Goal: Information Seeking & Learning: Check status

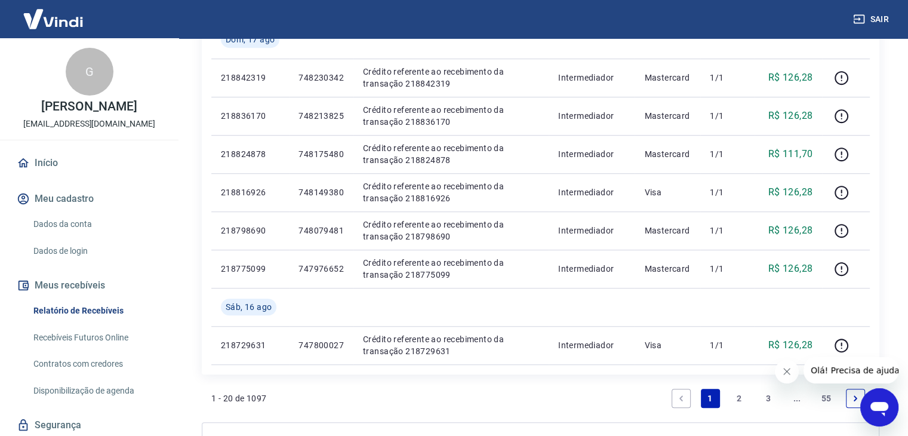
scroll to position [838, 0]
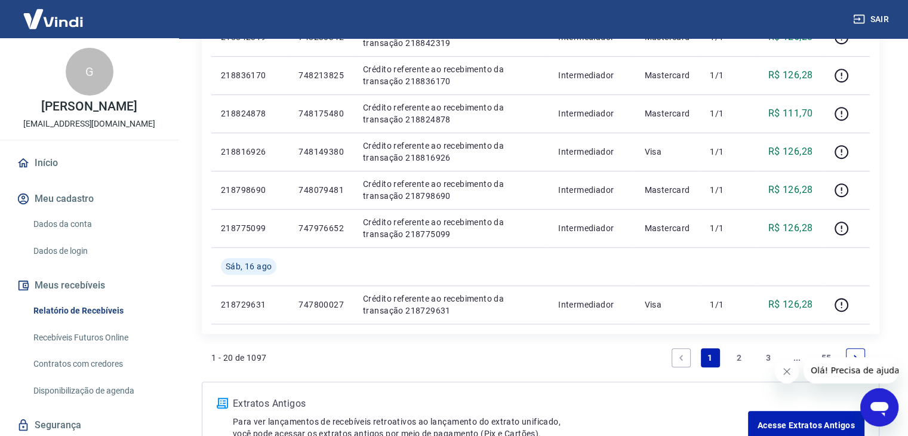
click at [739, 359] on link "2" at bounding box center [739, 357] width 19 height 19
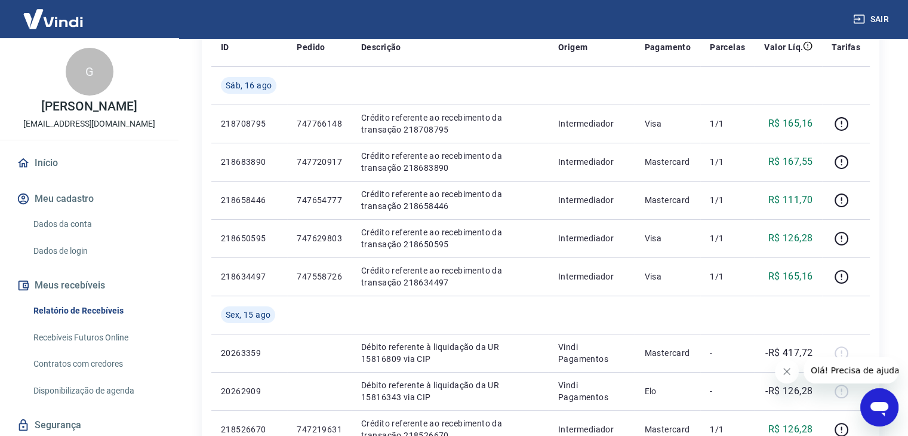
scroll to position [171, 0]
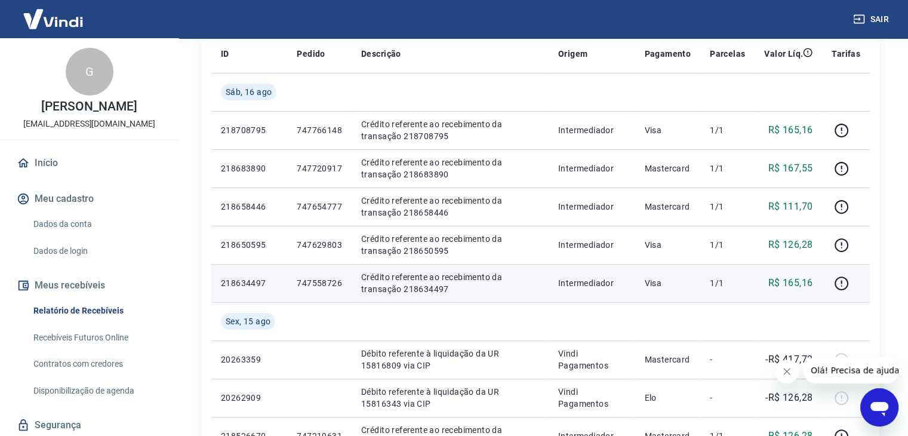
click at [316, 280] on p "747558726" at bounding box center [319, 283] width 45 height 12
copy p "747558726"
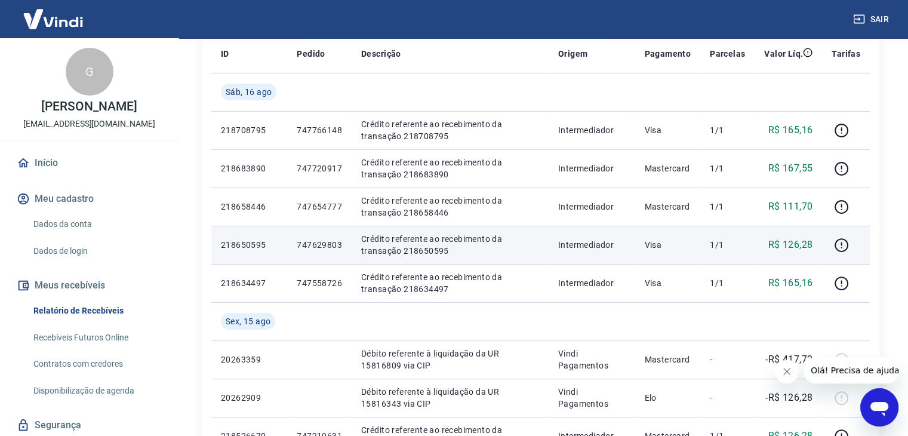
click at [319, 246] on p "747629803" at bounding box center [319, 245] width 45 height 12
copy p "747629803"
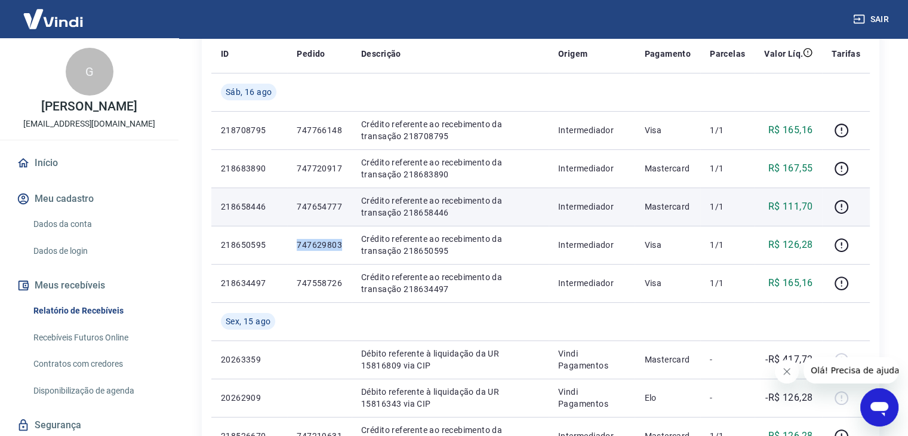
click at [315, 211] on p "747654777" at bounding box center [319, 207] width 45 height 12
copy p "747654777"
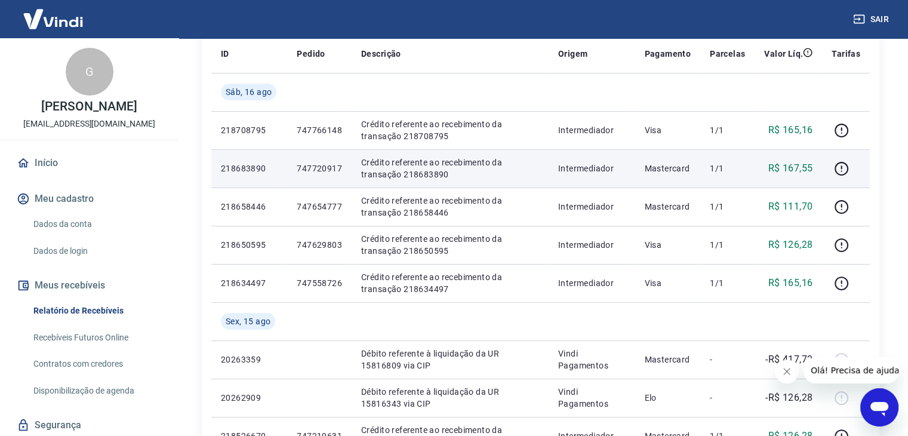
click at [322, 163] on p "747720917" at bounding box center [319, 168] width 45 height 12
copy p "747720917"
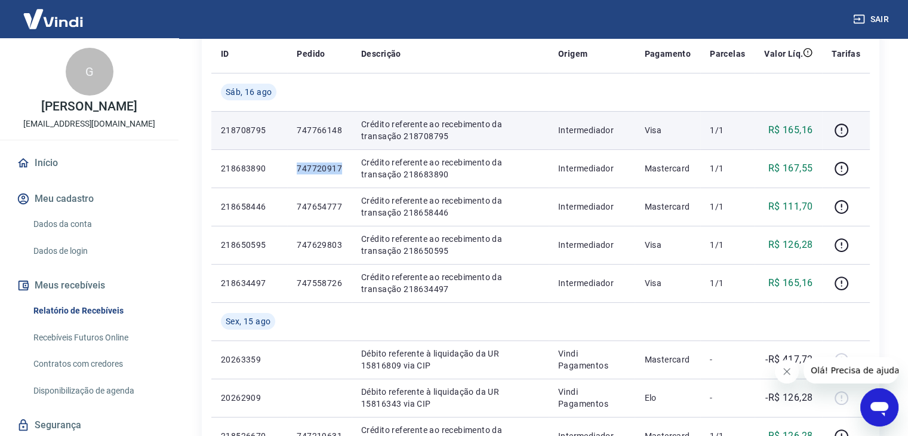
click at [313, 133] on p "747766148" at bounding box center [319, 130] width 45 height 12
copy p "747766148"
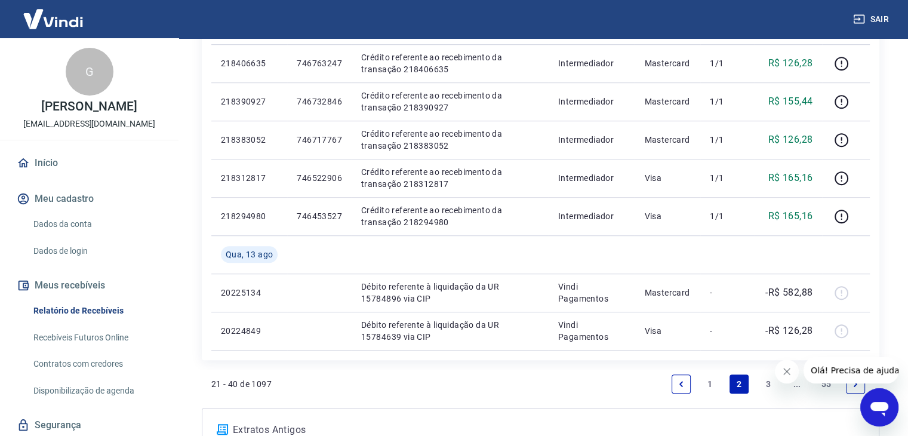
scroll to position [824, 0]
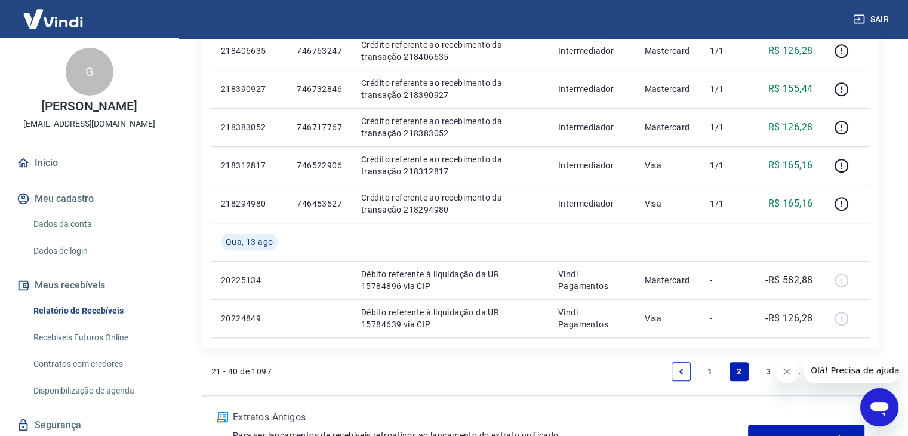
click at [709, 369] on link "1" at bounding box center [710, 371] width 19 height 19
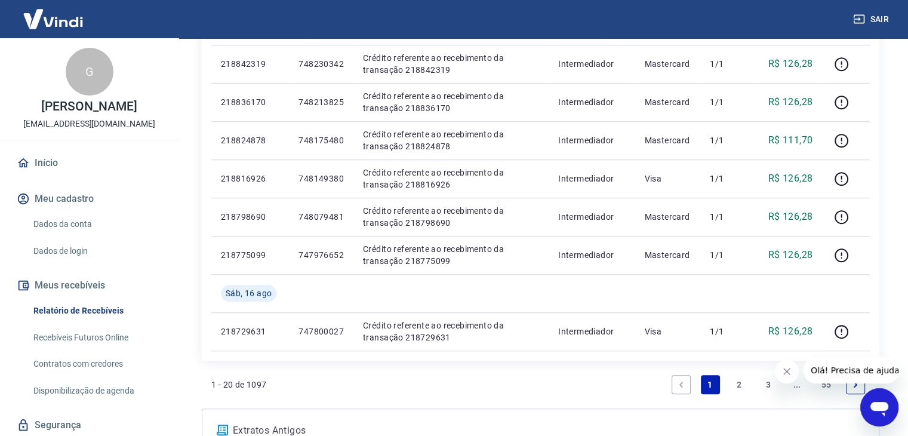
scroll to position [810, 0]
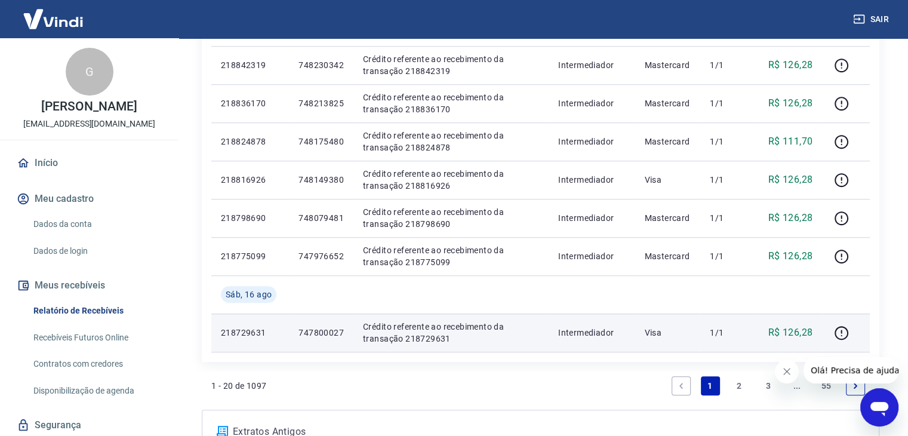
click at [330, 334] on p "747800027" at bounding box center [321, 333] width 45 height 12
copy p "747800027"
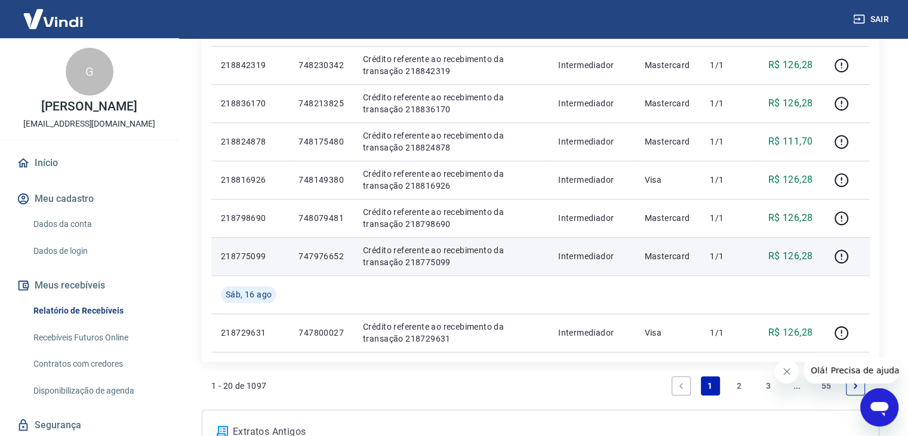
click at [322, 254] on p "747976652" at bounding box center [321, 256] width 45 height 12
copy p "747976652"
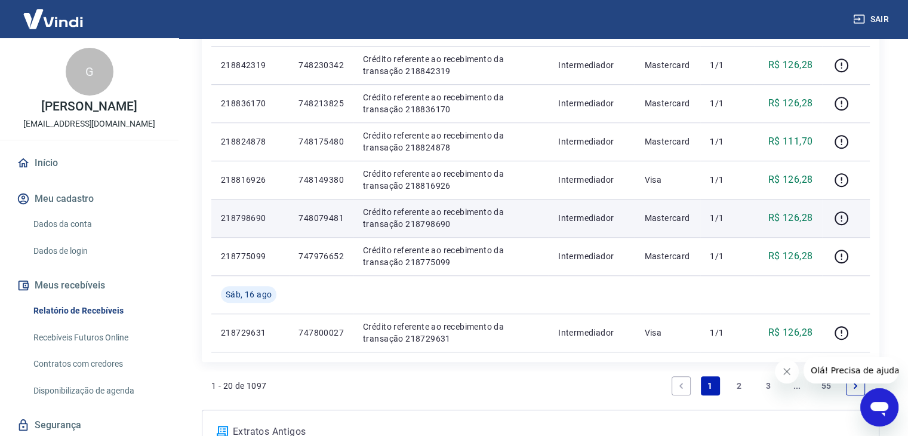
click at [331, 219] on p "748079481" at bounding box center [321, 218] width 45 height 12
copy p "748079481"
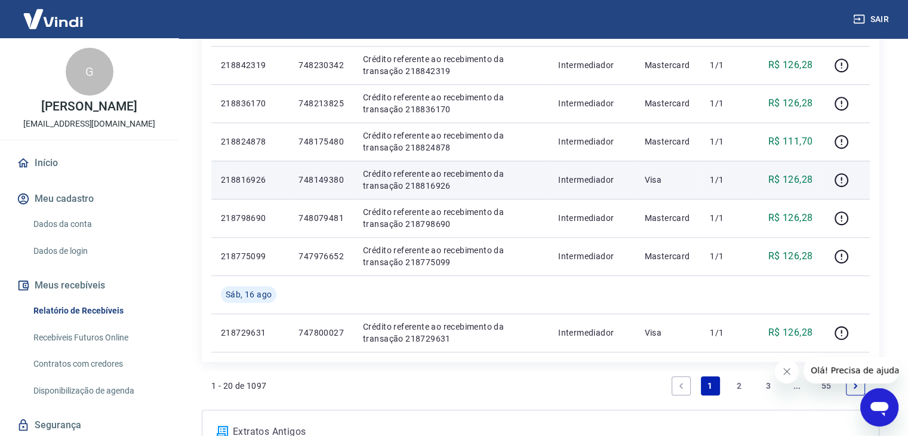
click at [324, 178] on p "748149380" at bounding box center [321, 180] width 45 height 12
copy p "748149380"
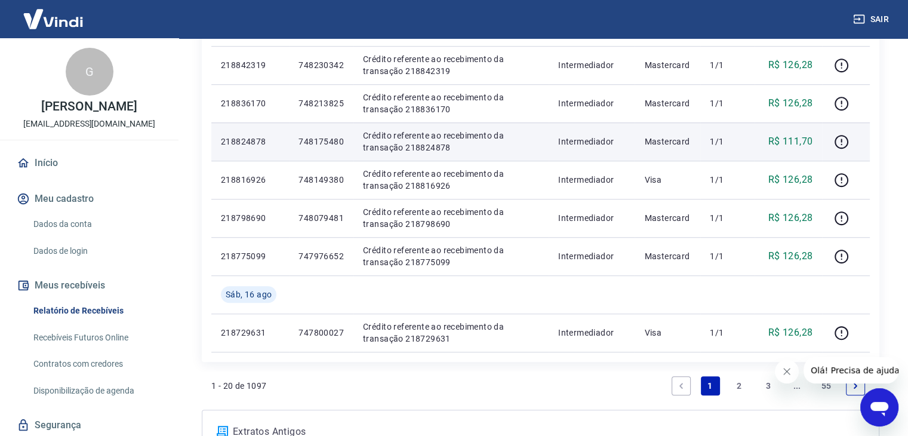
click at [325, 139] on p "748175480" at bounding box center [321, 142] width 45 height 12
copy p "748175480"
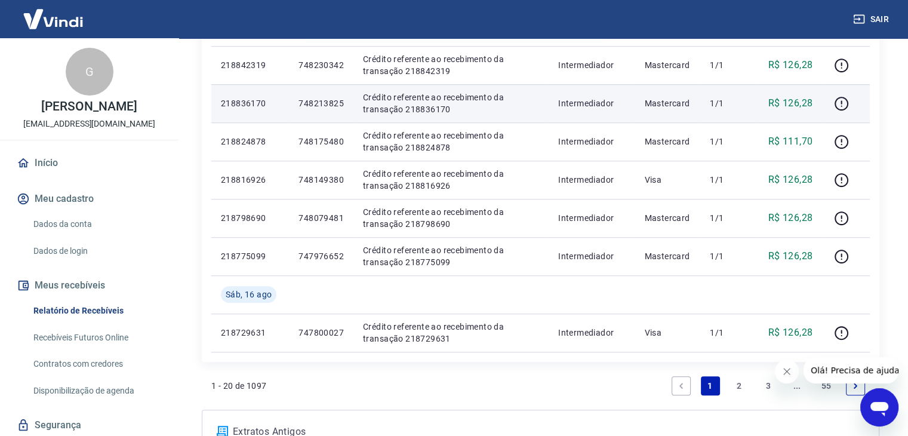
click at [322, 103] on p "748213825" at bounding box center [321, 103] width 45 height 12
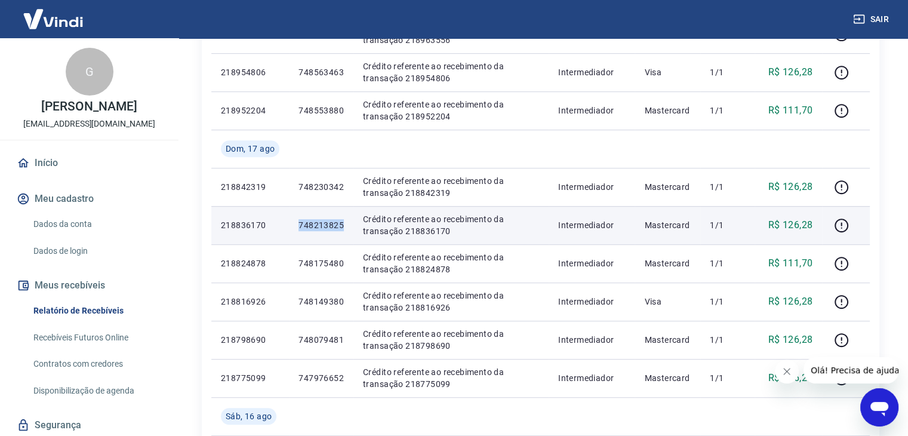
scroll to position [632, 0]
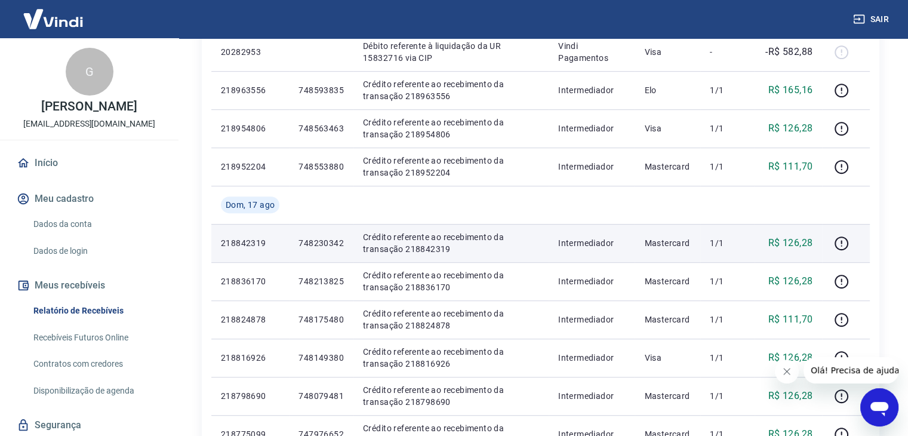
click at [318, 245] on p "748230342" at bounding box center [321, 243] width 45 height 12
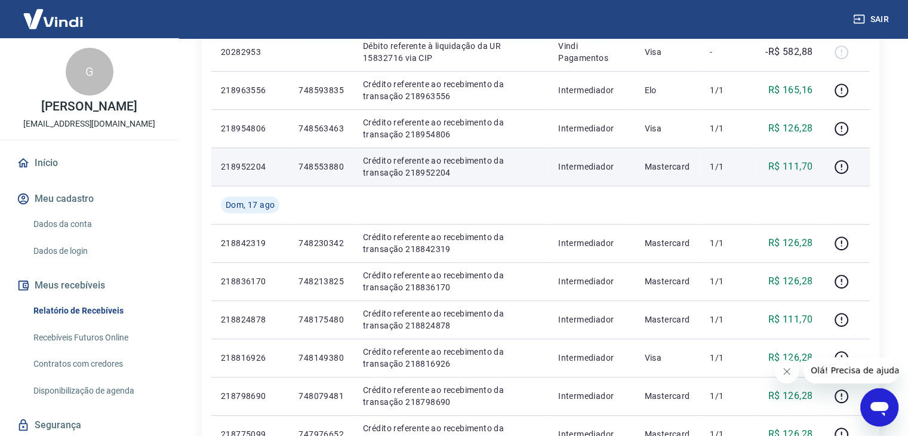
click at [318, 169] on p "748553880" at bounding box center [321, 167] width 45 height 12
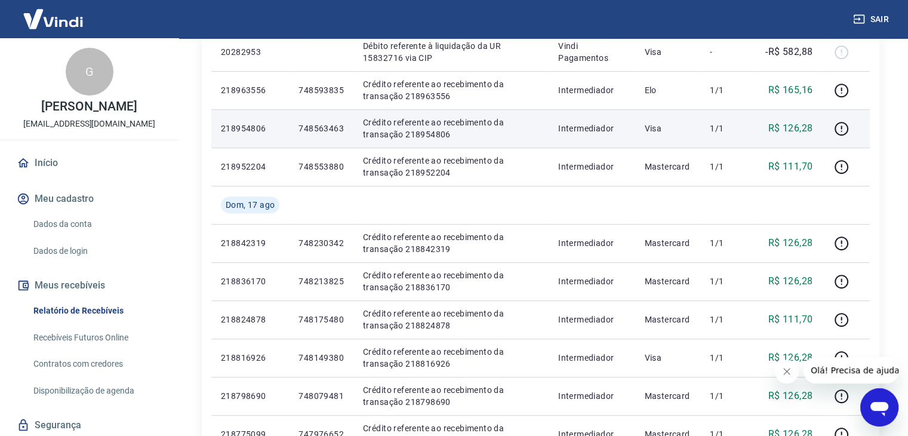
click at [325, 127] on p "748563463" at bounding box center [321, 128] width 45 height 12
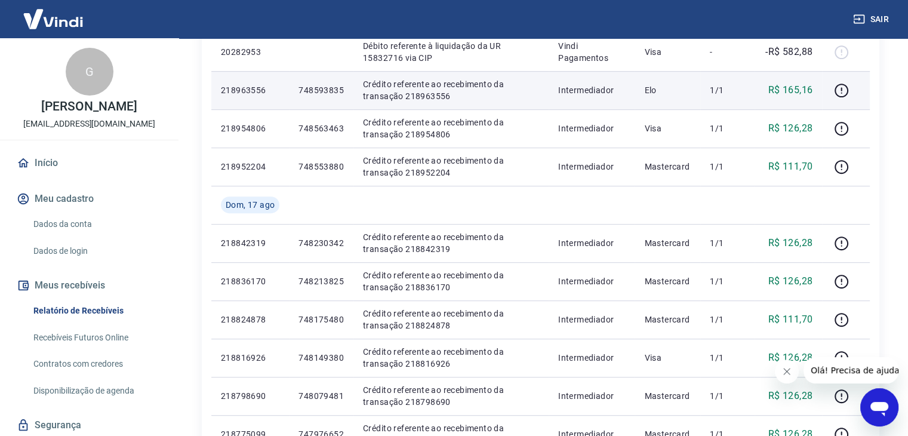
click at [324, 89] on p "748593835" at bounding box center [321, 90] width 45 height 12
click at [845, 89] on icon "button" at bounding box center [841, 90] width 15 height 15
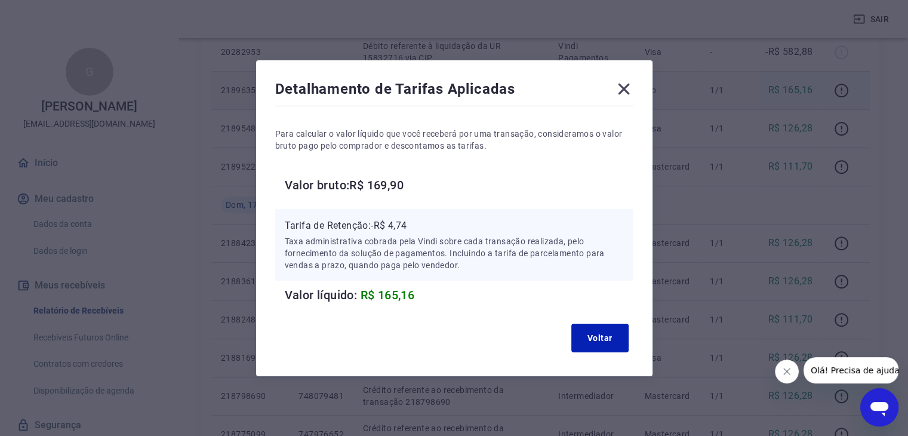
click at [629, 87] on icon at bounding box center [623, 88] width 11 height 11
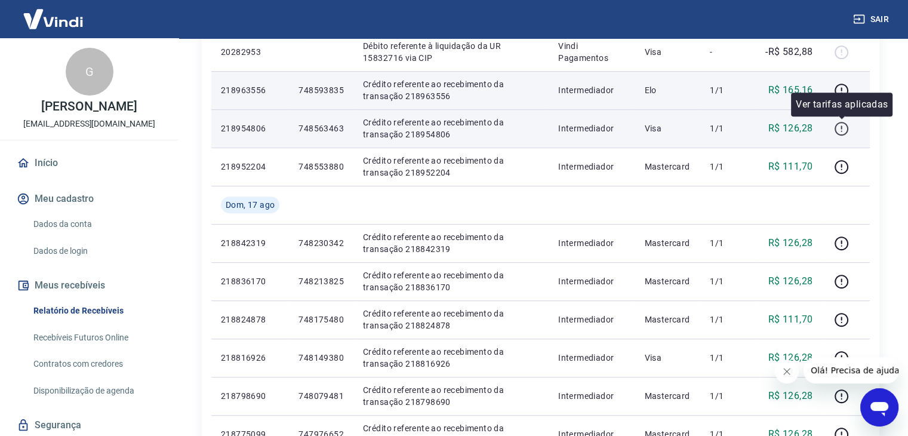
click at [841, 131] on icon "button" at bounding box center [841, 128] width 15 height 15
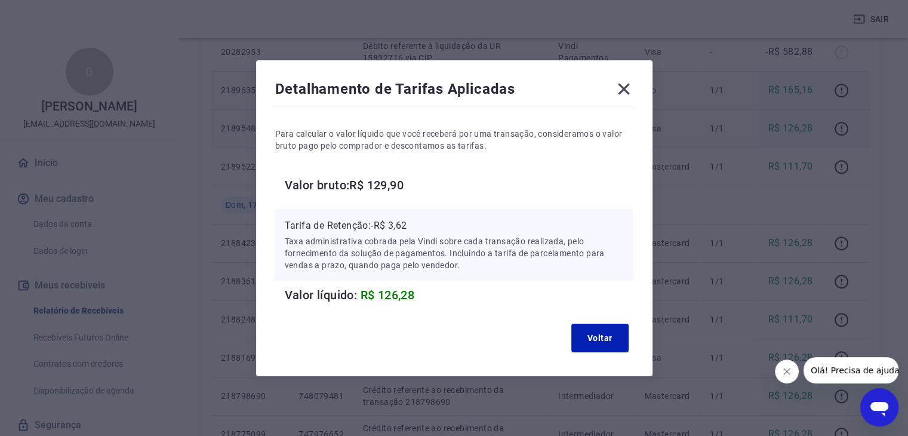
click at [627, 86] on icon at bounding box center [623, 88] width 19 height 19
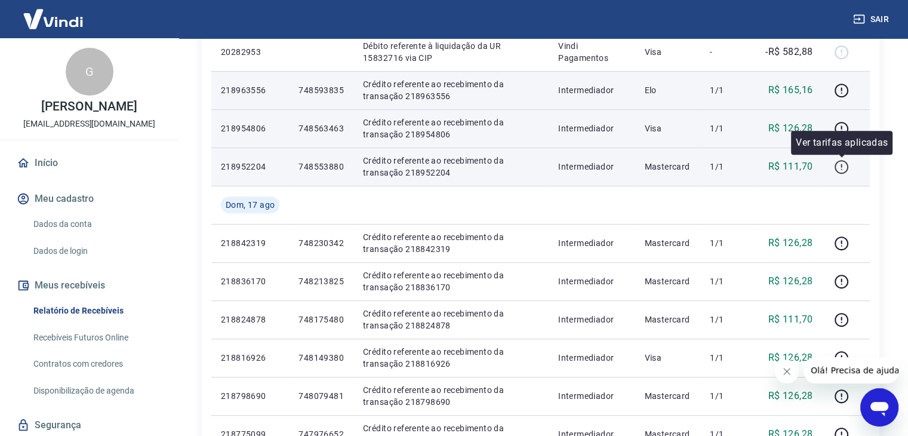
click at [841, 167] on icon "button" at bounding box center [841, 166] width 15 height 15
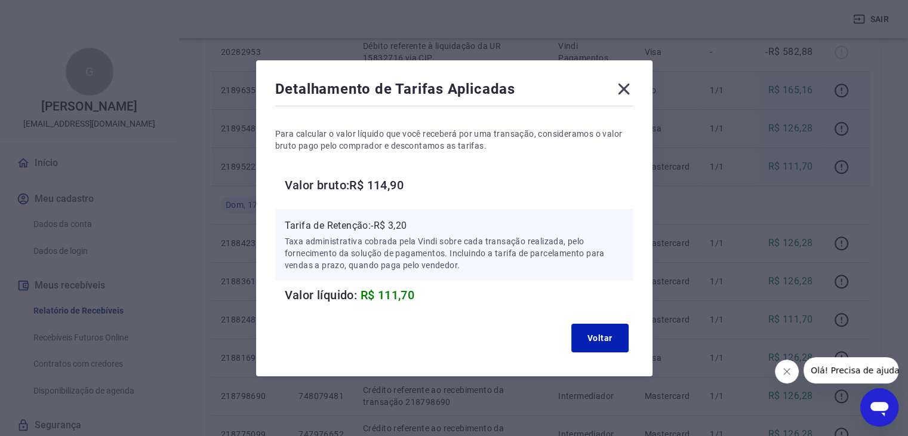
click at [629, 87] on icon at bounding box center [623, 88] width 11 height 11
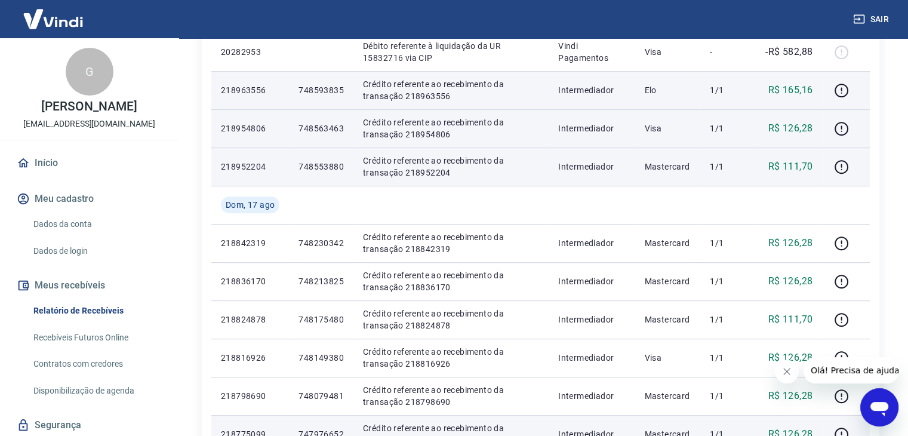
click at [793, 430] on p "R$ 126,28" at bounding box center [790, 434] width 45 height 14
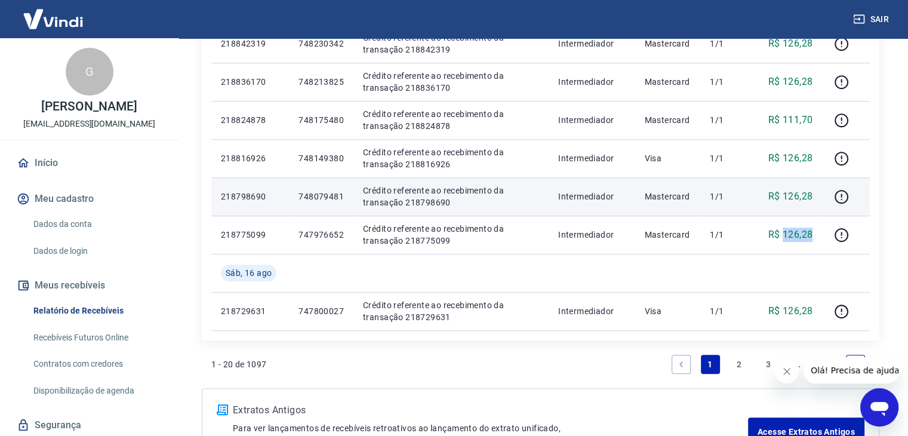
scroll to position [831, 0]
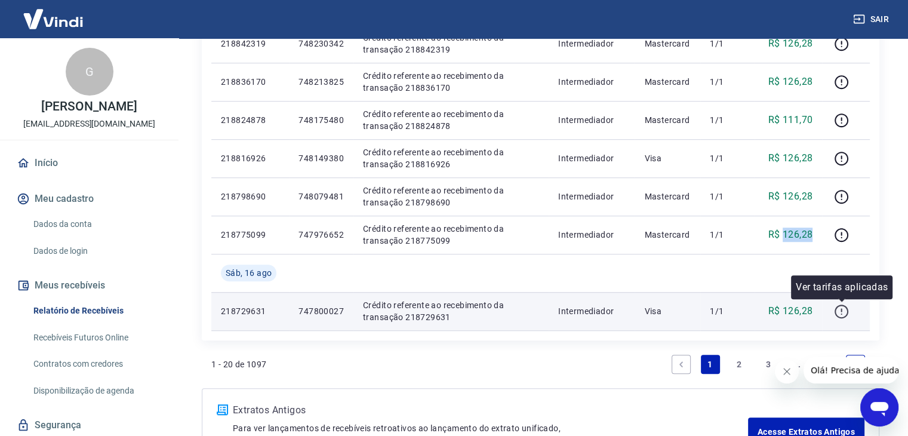
click at [843, 310] on icon "button" at bounding box center [841, 311] width 15 height 15
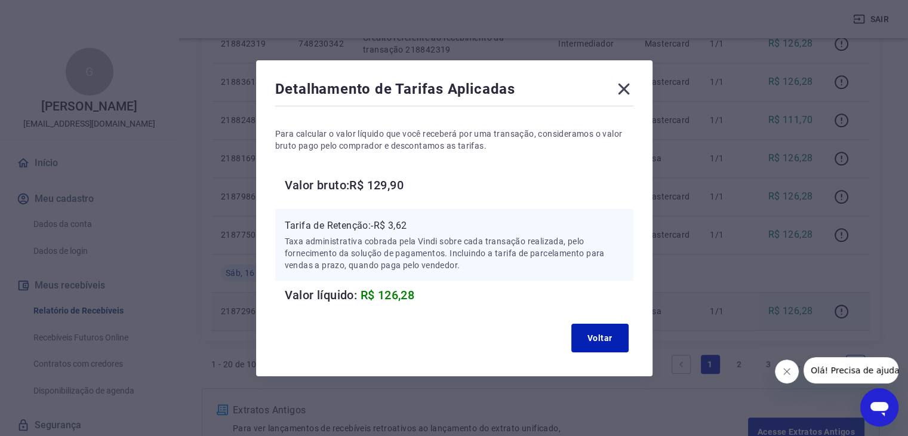
click at [632, 86] on icon at bounding box center [623, 88] width 19 height 19
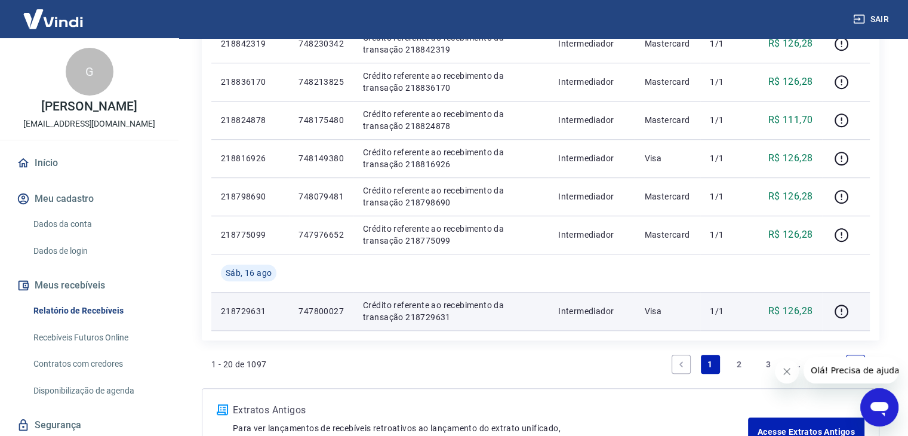
click at [738, 360] on link "2" at bounding box center [739, 364] width 19 height 19
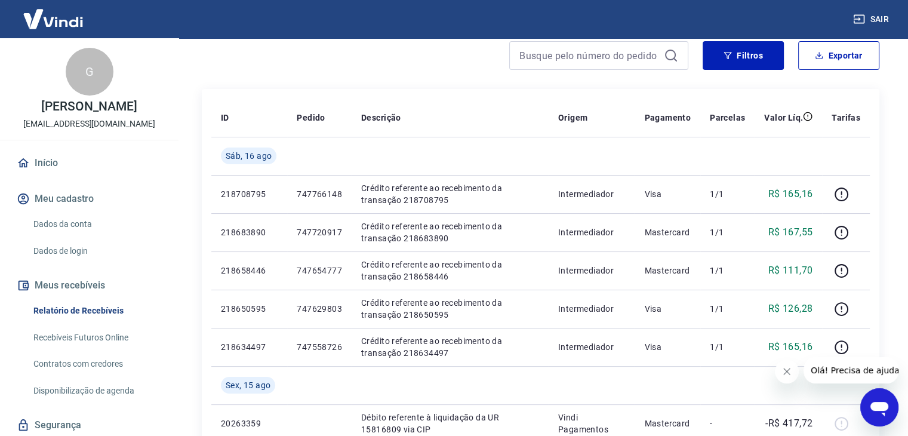
scroll to position [143, 0]
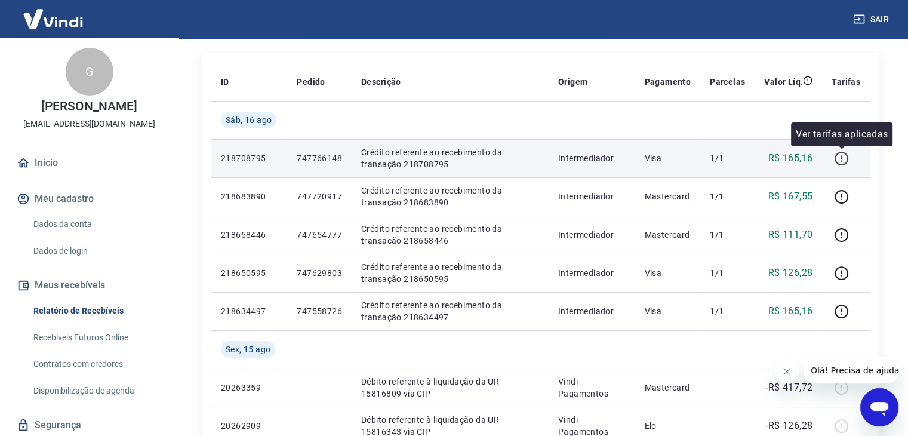
click at [839, 156] on icon "button" at bounding box center [841, 158] width 15 height 15
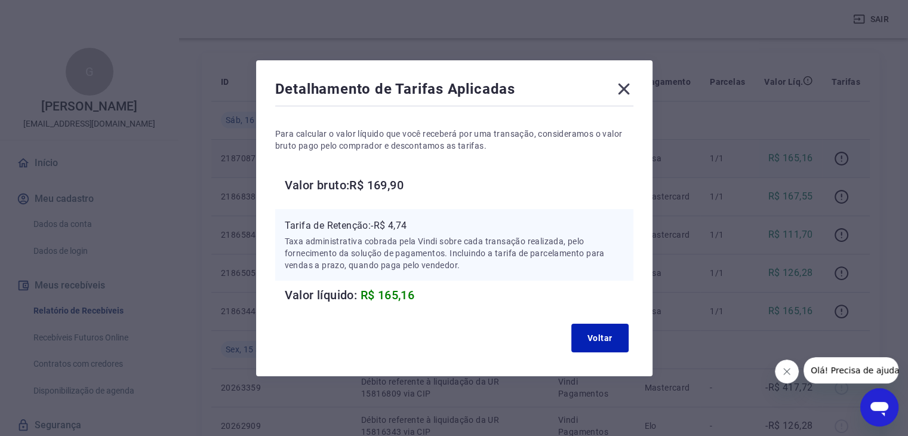
click at [633, 88] on icon at bounding box center [623, 88] width 19 height 19
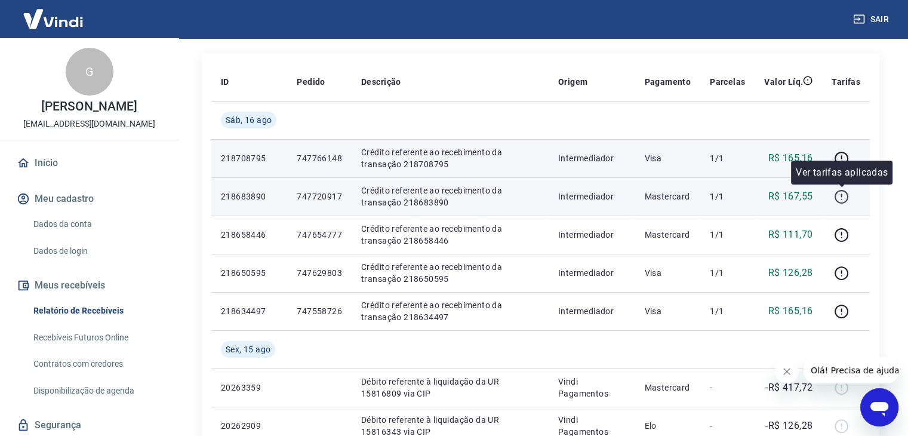
click at [841, 195] on icon "button" at bounding box center [841, 195] width 1 height 4
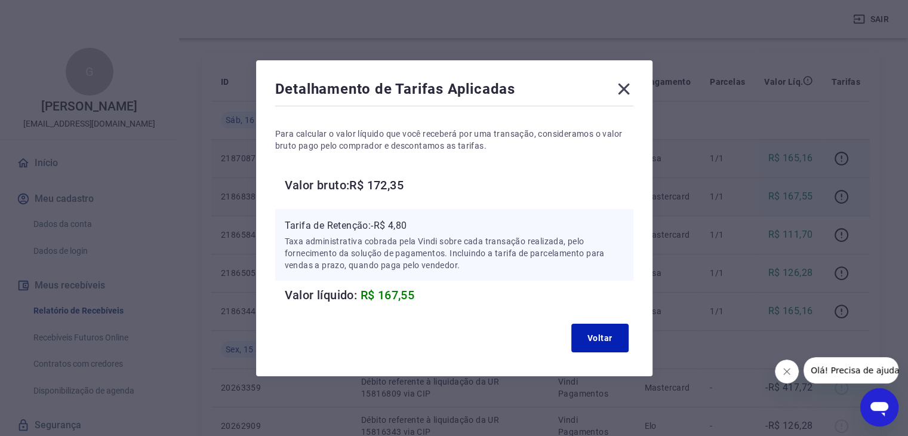
click at [627, 89] on icon at bounding box center [623, 88] width 11 height 11
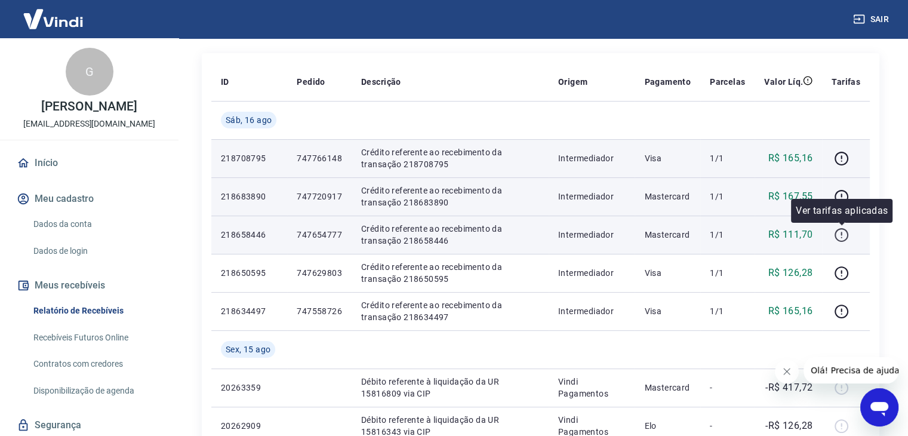
click at [840, 233] on icon "button" at bounding box center [841, 234] width 15 height 15
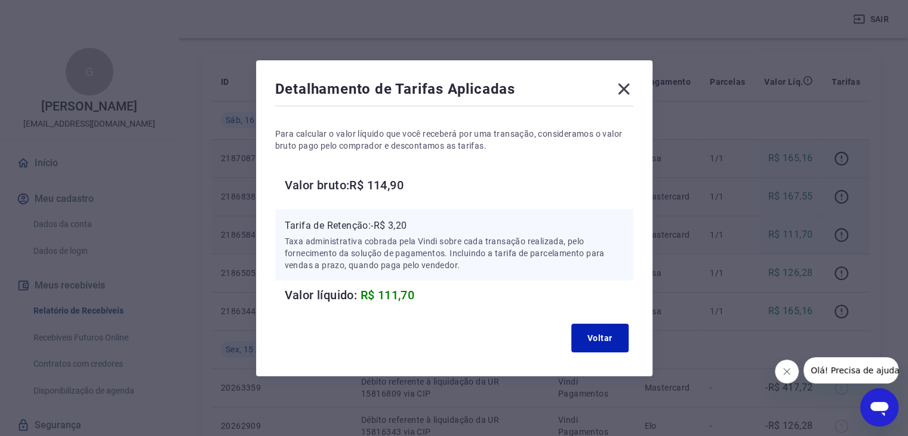
click at [626, 88] on icon at bounding box center [623, 88] width 19 height 19
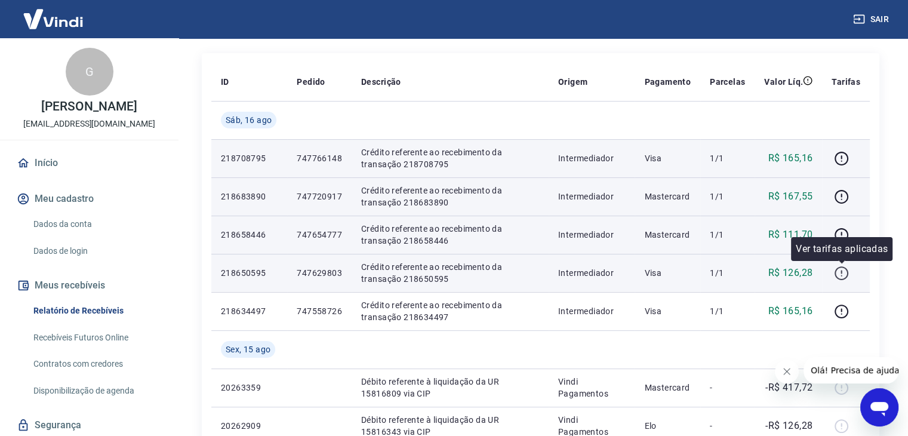
click at [842, 281] on button "button" at bounding box center [841, 272] width 19 height 19
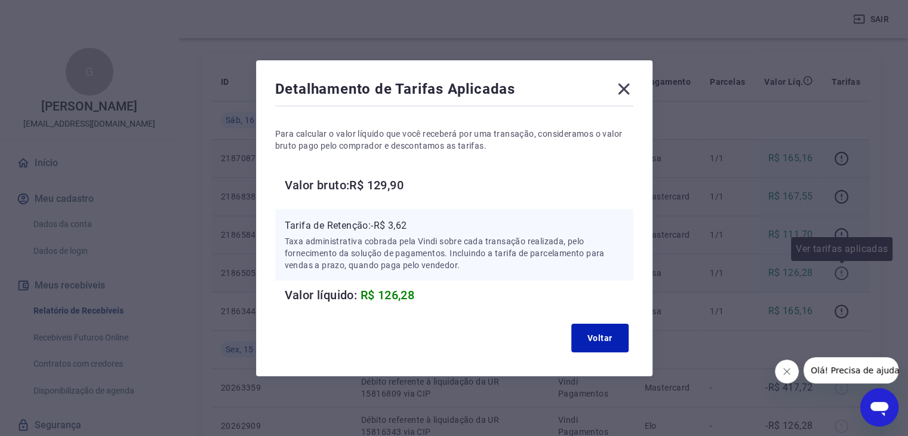
click at [842, 281] on div "Detalhamento de Tarifas Aplicadas Para calcular o valor líquido que você recebe…" at bounding box center [454, 218] width 908 height 436
click at [629, 91] on icon at bounding box center [623, 88] width 11 height 11
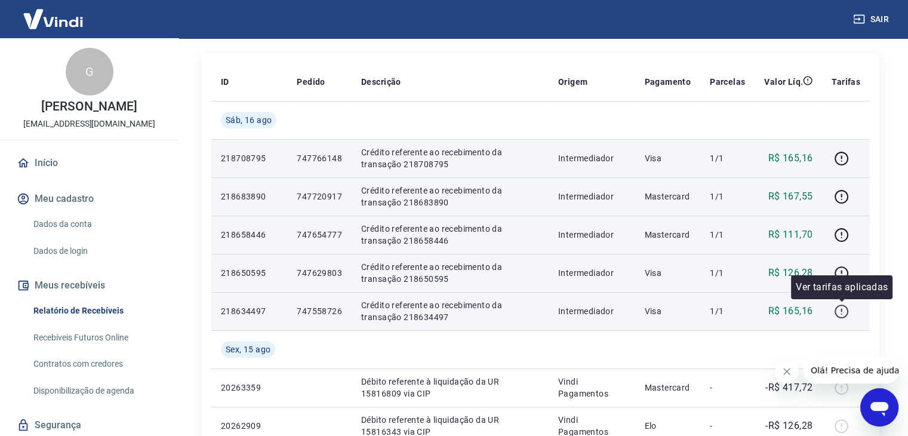
click at [843, 312] on icon "button" at bounding box center [841, 311] width 15 height 15
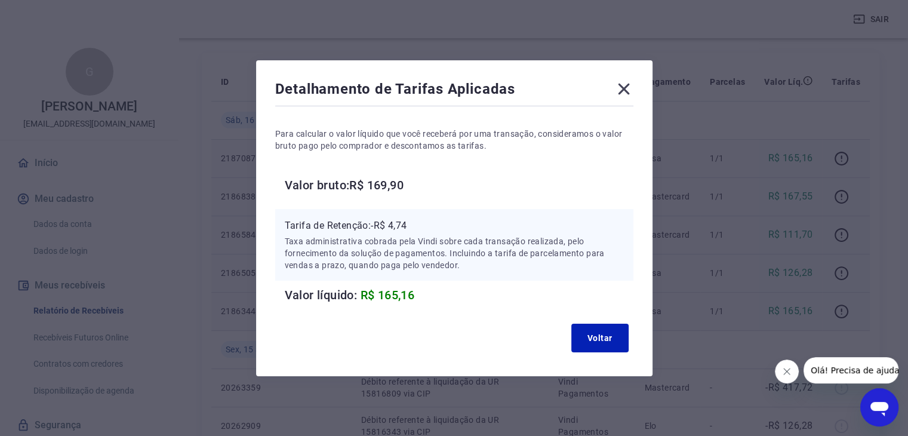
click at [626, 84] on icon at bounding box center [623, 88] width 19 height 19
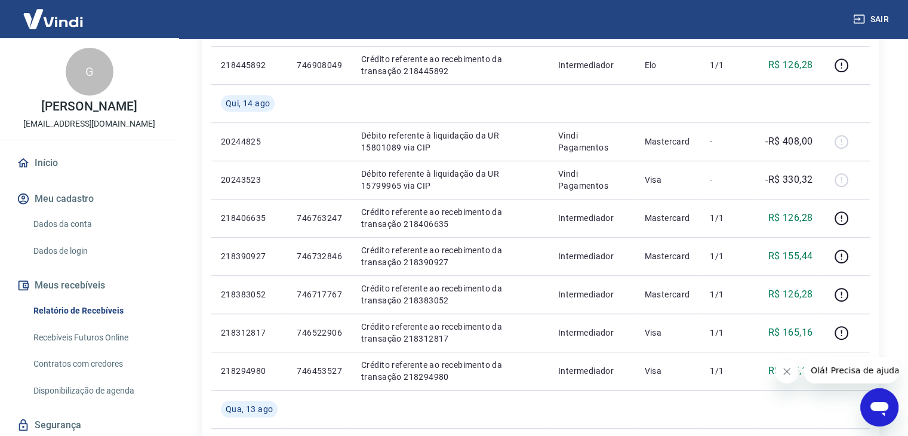
scroll to position [921, 0]
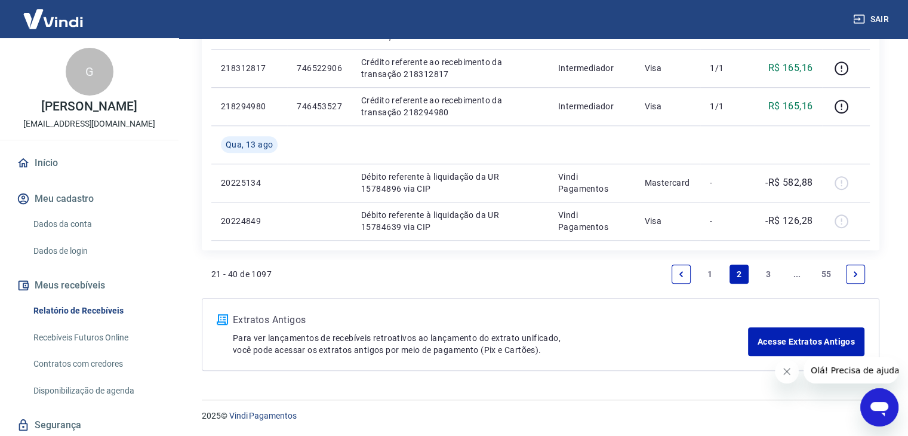
click at [709, 275] on link "1" at bounding box center [710, 273] width 19 height 19
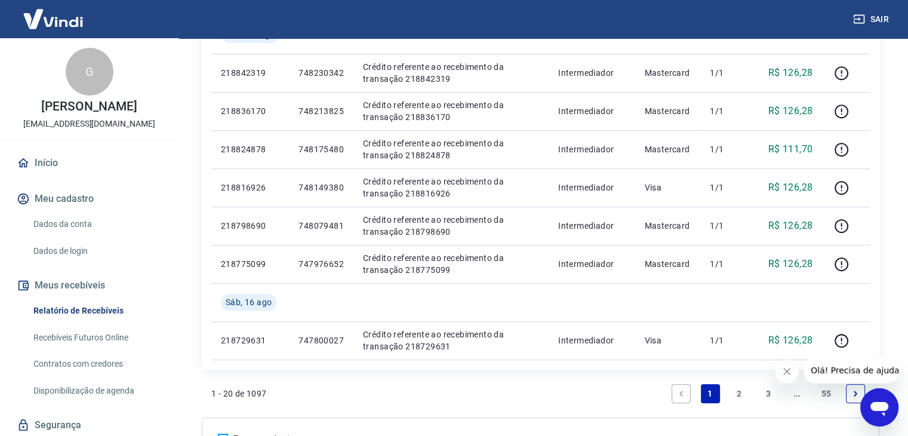
scroll to position [783, 0]
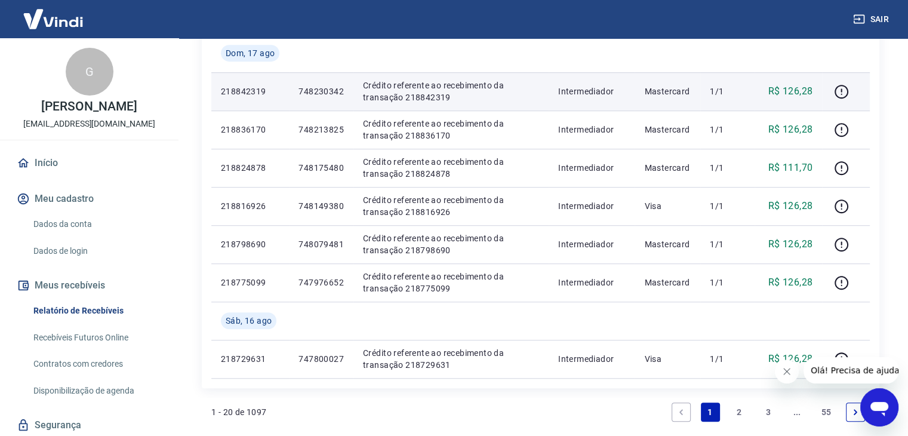
click at [576, 95] on p "Intermediador" at bounding box center [591, 91] width 67 height 12
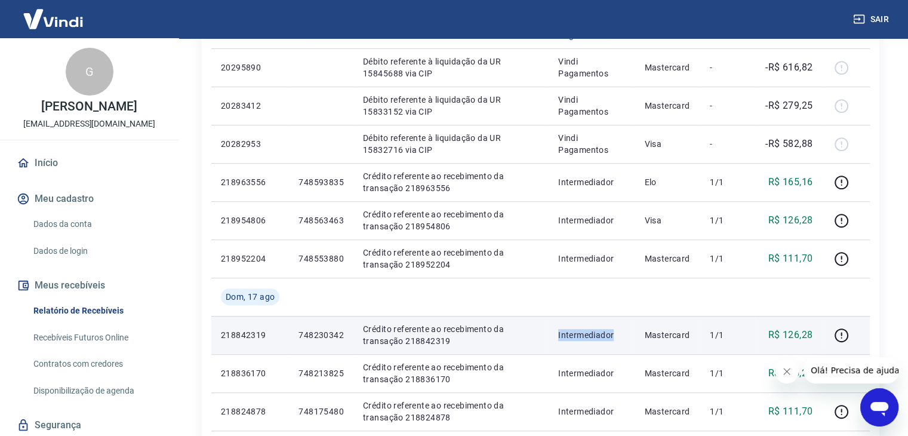
scroll to position [536, 0]
